Goal: Task Accomplishment & Management: Complete application form

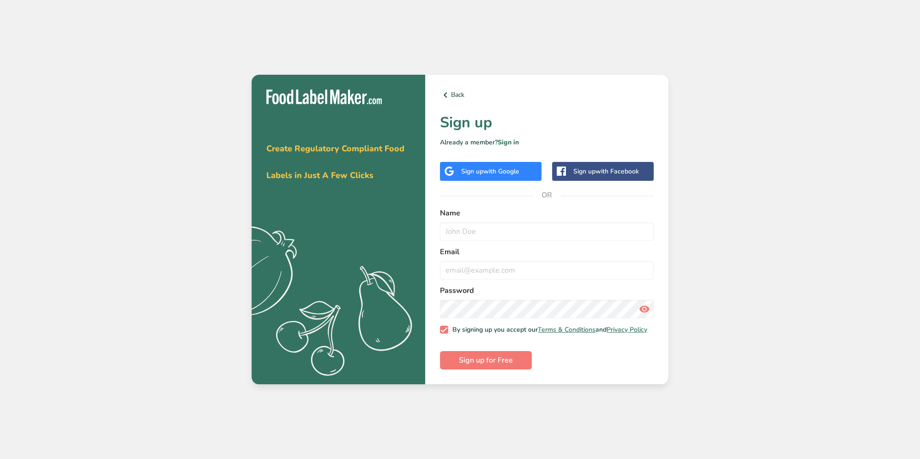
click at [502, 167] on span "with Google" at bounding box center [501, 171] width 36 height 9
click at [516, 168] on span "with Google" at bounding box center [501, 171] width 36 height 9
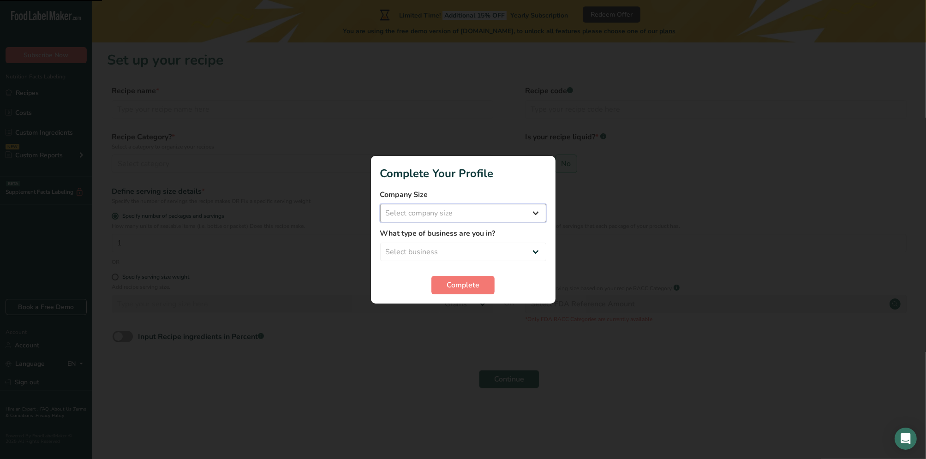
click at [478, 214] on select "Select company size Fewer than 10 Employees 10 to 50 Employees 51 to 500 Employ…" at bounding box center [463, 213] width 166 height 18
select select "1"
click at [380, 204] on select "Select company size Fewer than 10 Employees 10 to 50 Employees 51 to 500 Employ…" at bounding box center [463, 213] width 166 height 18
click at [449, 249] on select "Select business Packaged Food Manufacturer Restaurant & Cafe Bakery Meal Plans …" at bounding box center [463, 252] width 166 height 18
select select "7"
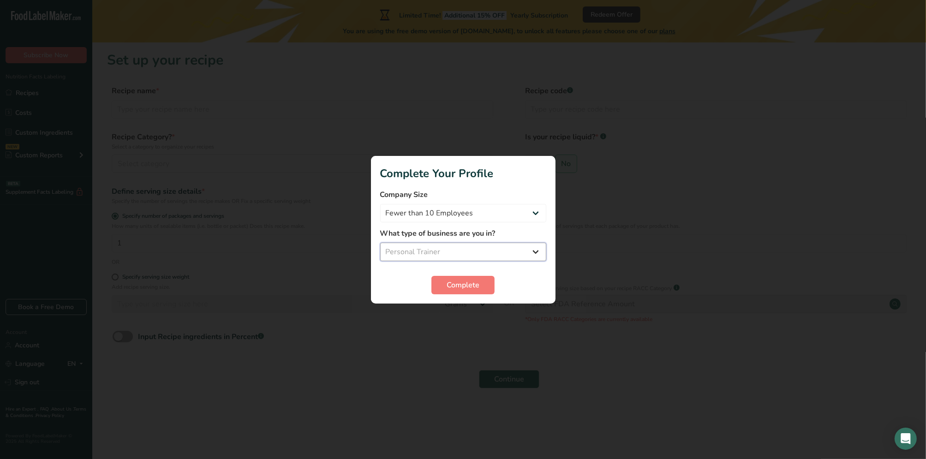
click at [380, 243] on select "Select business Packaged Food Manufacturer Restaurant & Cafe Bakery Meal Plans …" at bounding box center [463, 252] width 166 height 18
click at [457, 292] on button "Complete" at bounding box center [463, 285] width 63 height 18
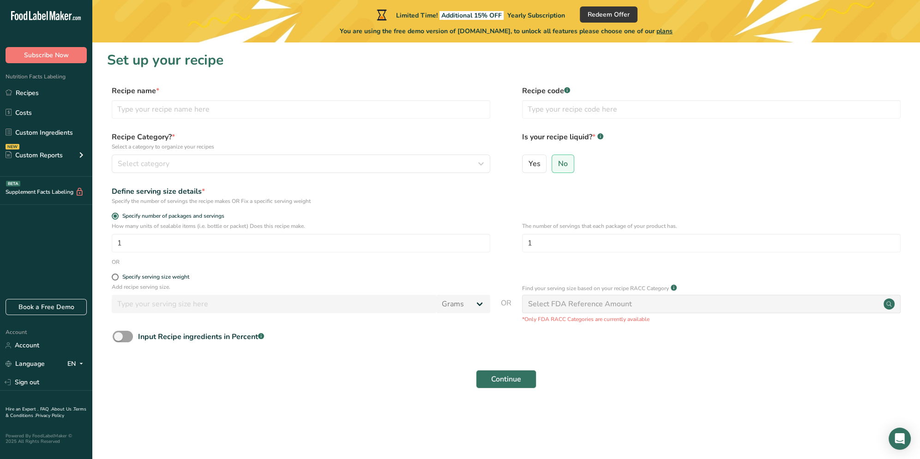
click at [306, 254] on div "How many units of sealable items (i.e. bottle or packet) Does this recipe make.…" at bounding box center [506, 240] width 798 height 36
click at [288, 250] on input "1" at bounding box center [301, 243] width 379 height 18
click at [558, 165] on span "No" at bounding box center [563, 163] width 10 height 9
click at [557, 165] on input "No" at bounding box center [555, 164] width 6 height 6
click at [567, 117] on input "text" at bounding box center [711, 109] width 379 height 18
